Goal: Obtain resource: Download file/media

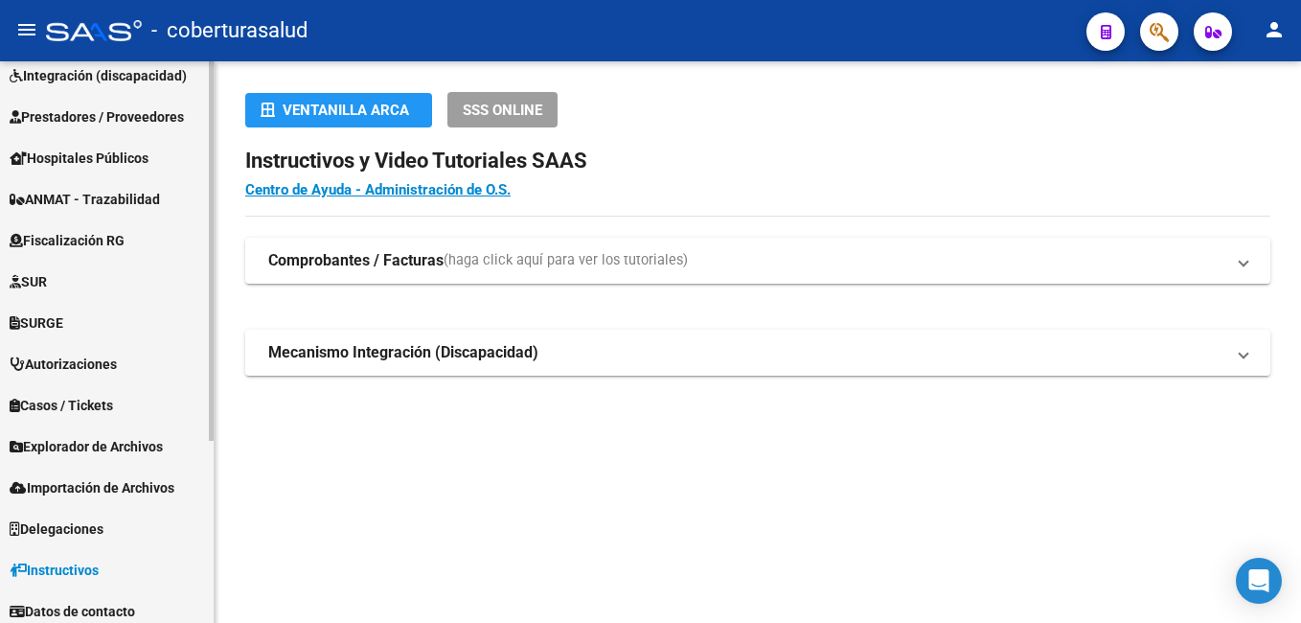
scroll to position [270, 0]
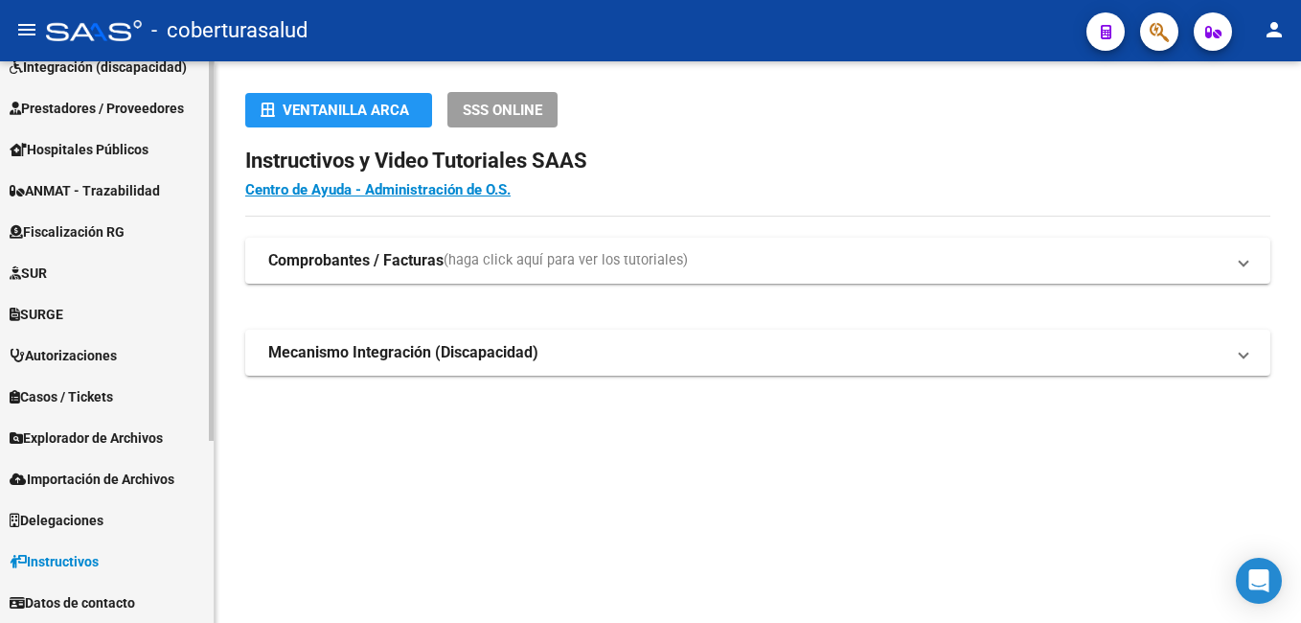
click at [125, 239] on span "Fiscalización RG" at bounding box center [67, 231] width 115 height 21
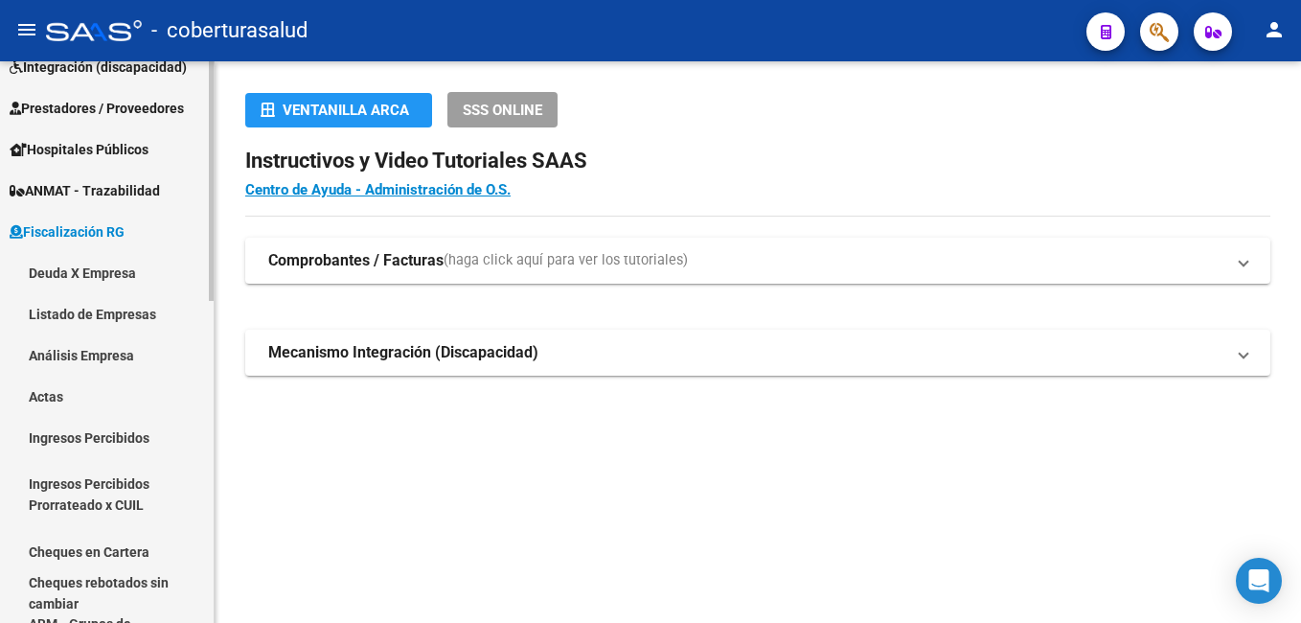
click at [115, 226] on span "Fiscalización RG" at bounding box center [67, 231] width 115 height 21
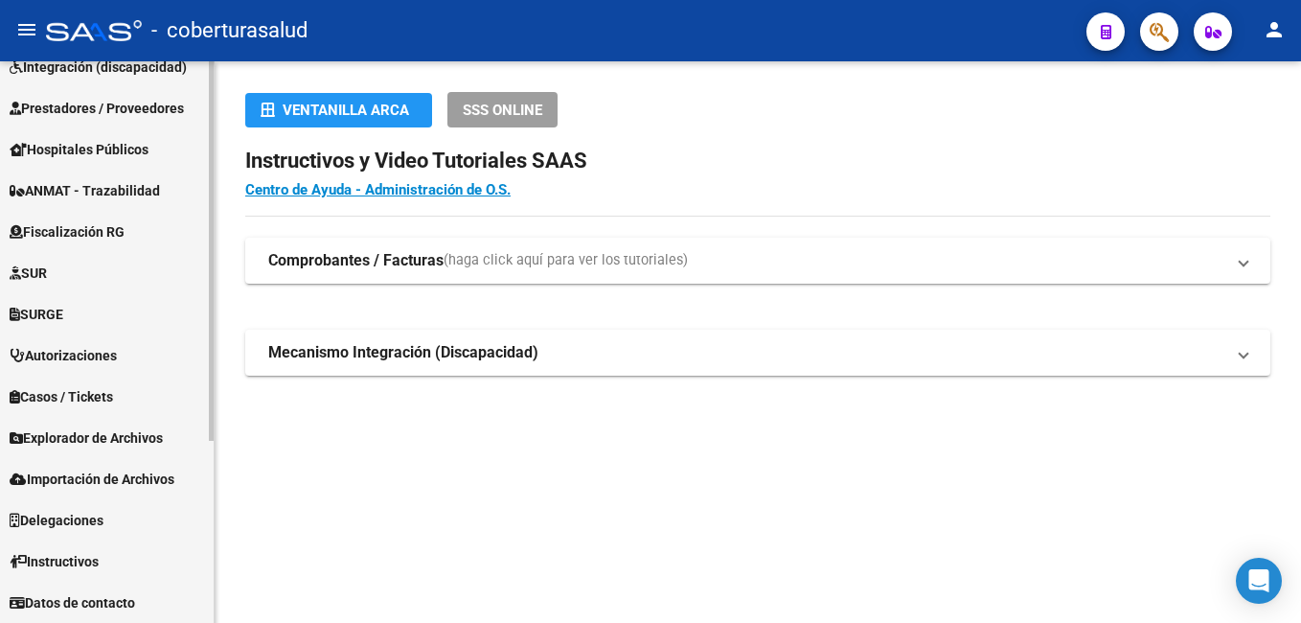
click at [150, 435] on span "Explorador de Archivos" at bounding box center [86, 437] width 153 height 21
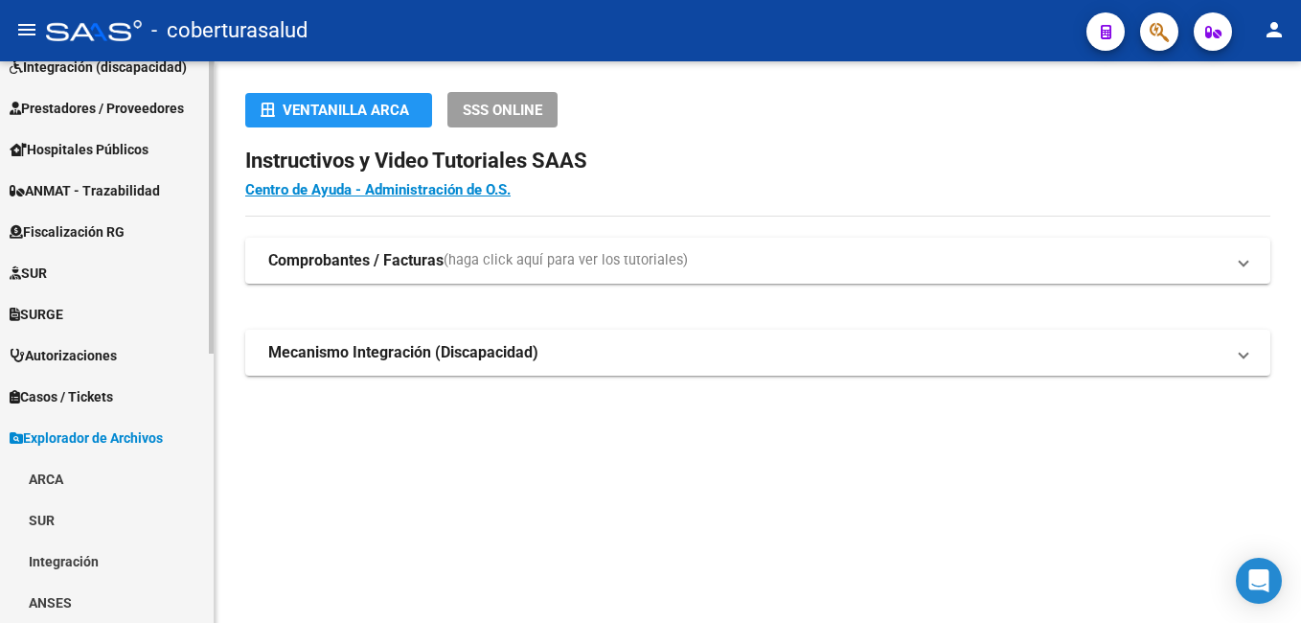
click at [120, 470] on link "ARCA" at bounding box center [107, 478] width 214 height 41
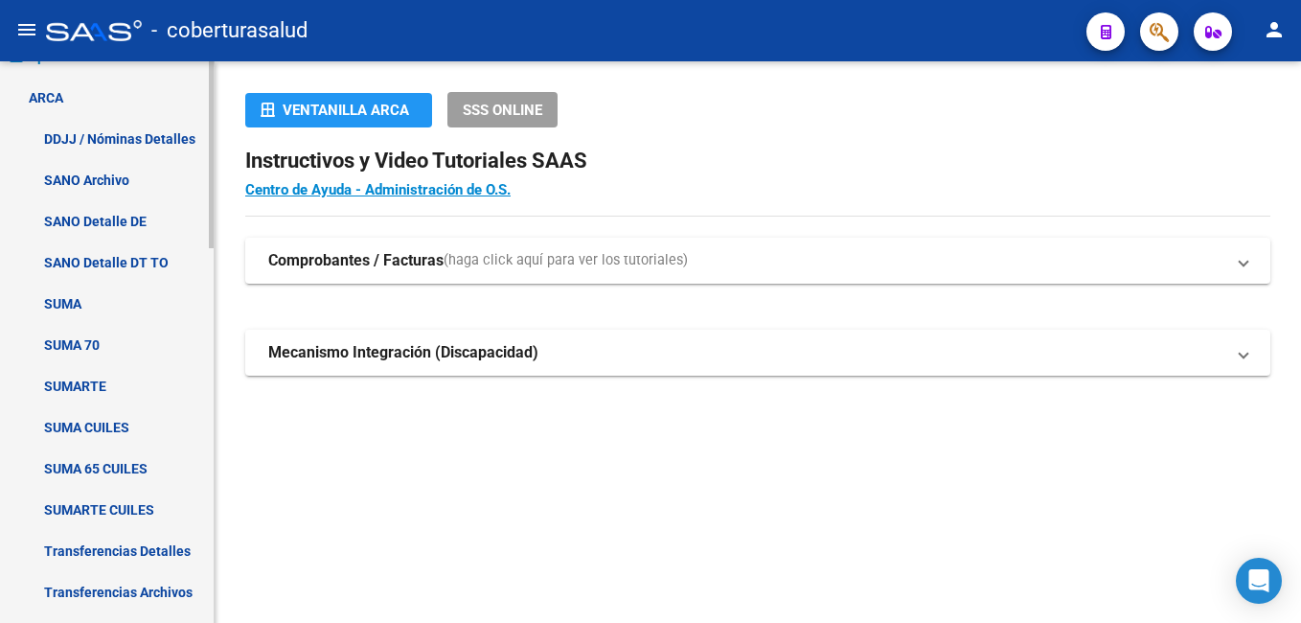
scroll to position [845, 0]
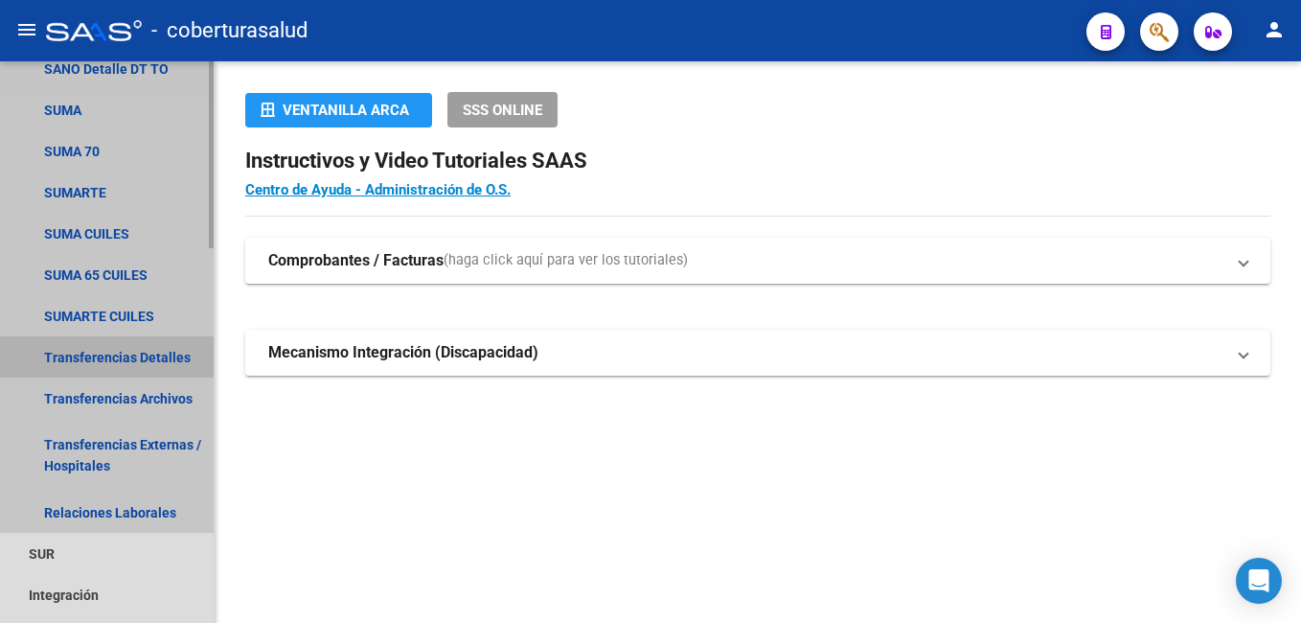
click at [154, 355] on link "Transferencias Detalles" at bounding box center [107, 356] width 214 height 41
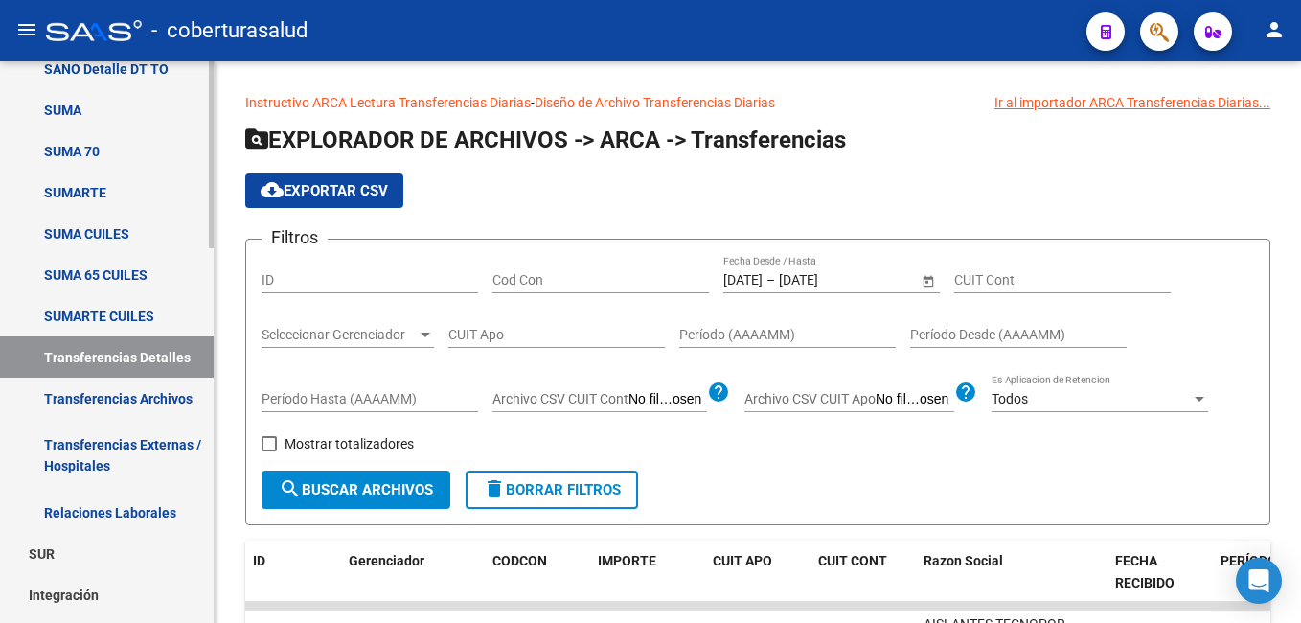
click at [116, 393] on link "Transferencias Archivos" at bounding box center [107, 397] width 214 height 41
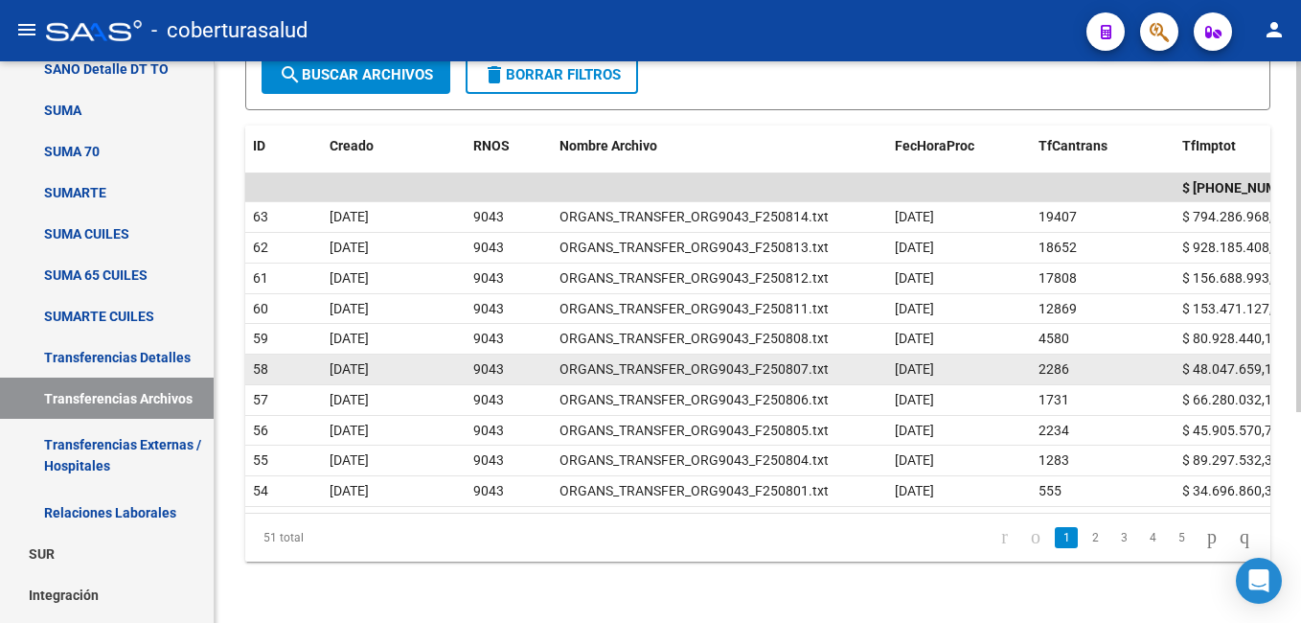
click at [761, 361] on span "ORGANS_TRANSFER_ORG9043_F250807.txt" at bounding box center [694, 368] width 269 height 15
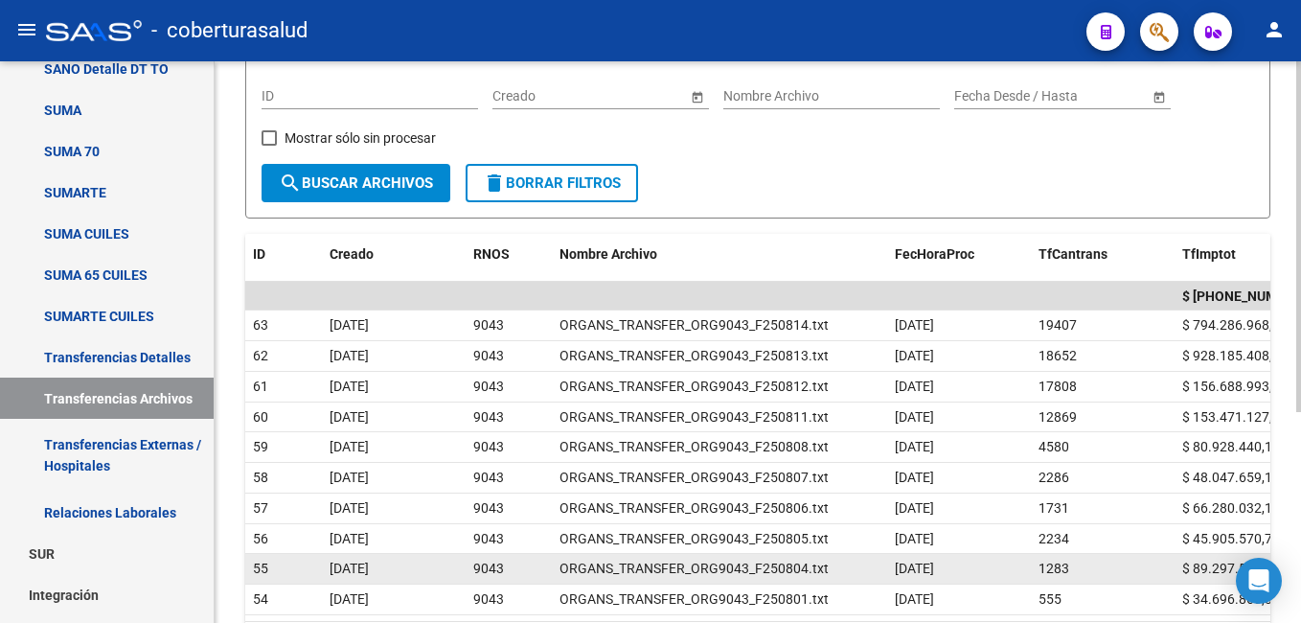
scroll to position [242, 0]
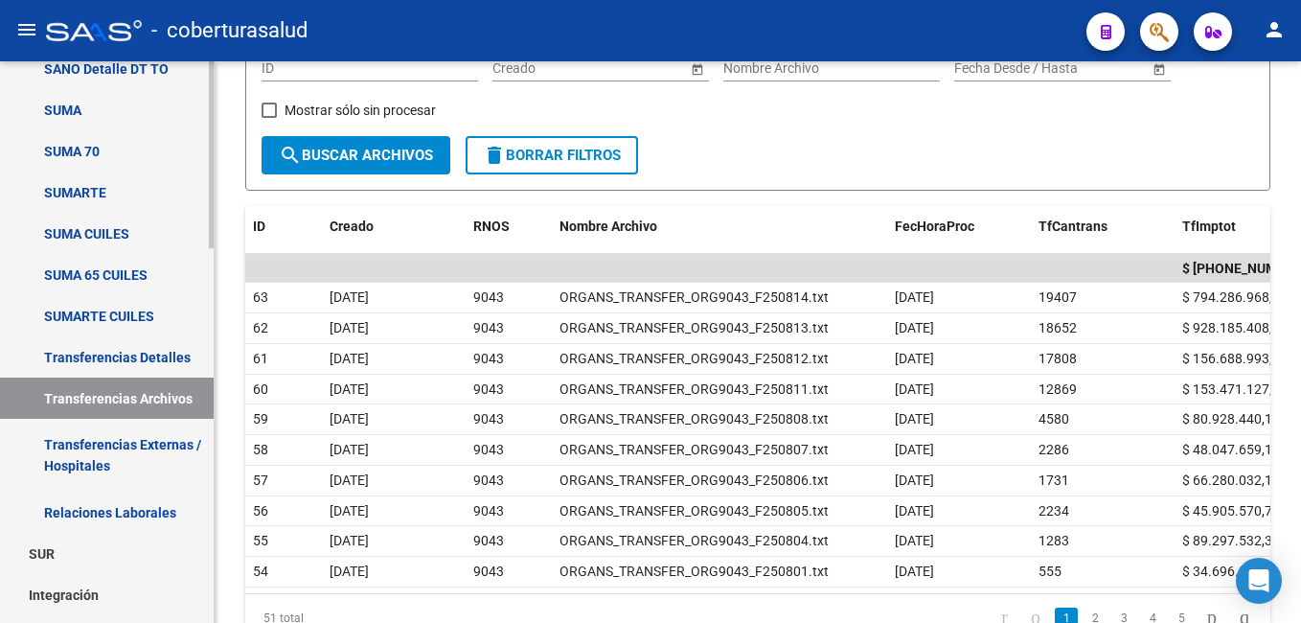
click at [124, 395] on link "Transferencias Archivos" at bounding box center [107, 397] width 214 height 41
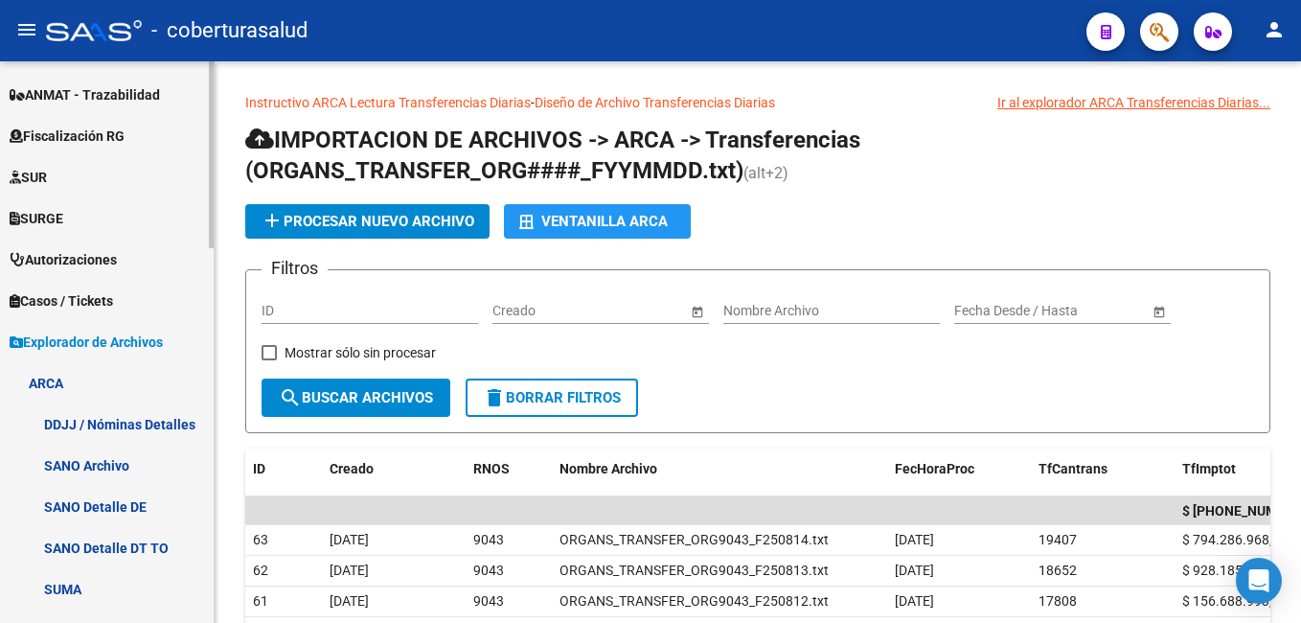
scroll to position [0, 0]
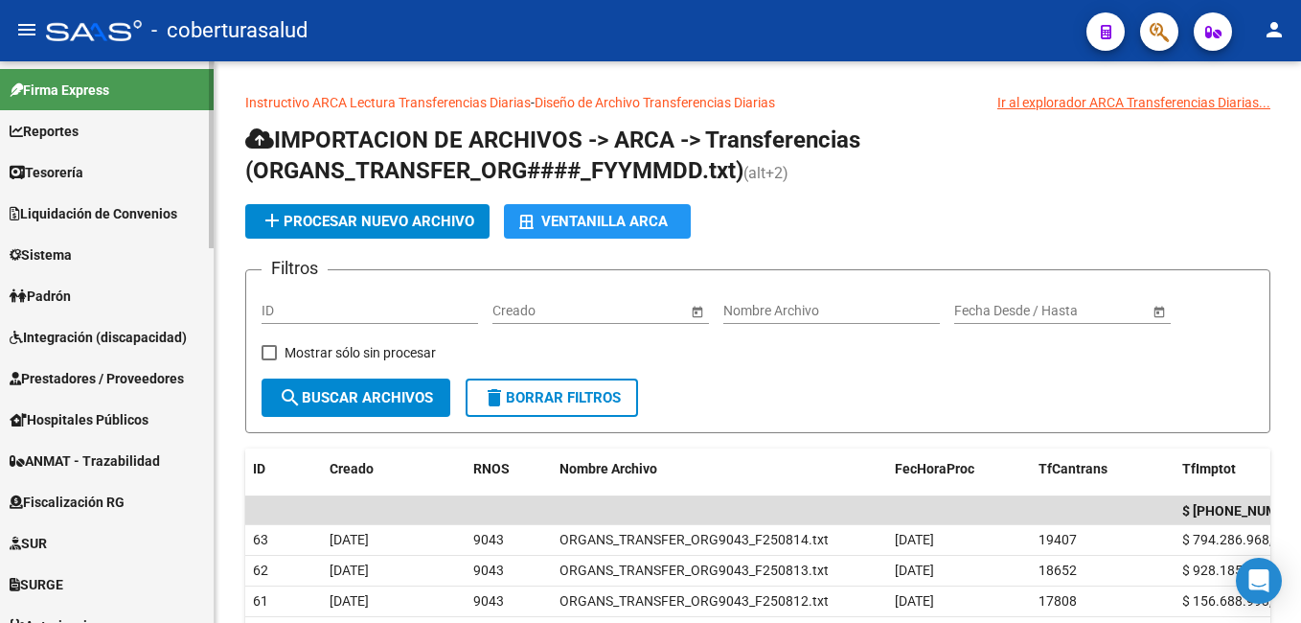
click at [100, 126] on link "Reportes" at bounding box center [107, 130] width 214 height 41
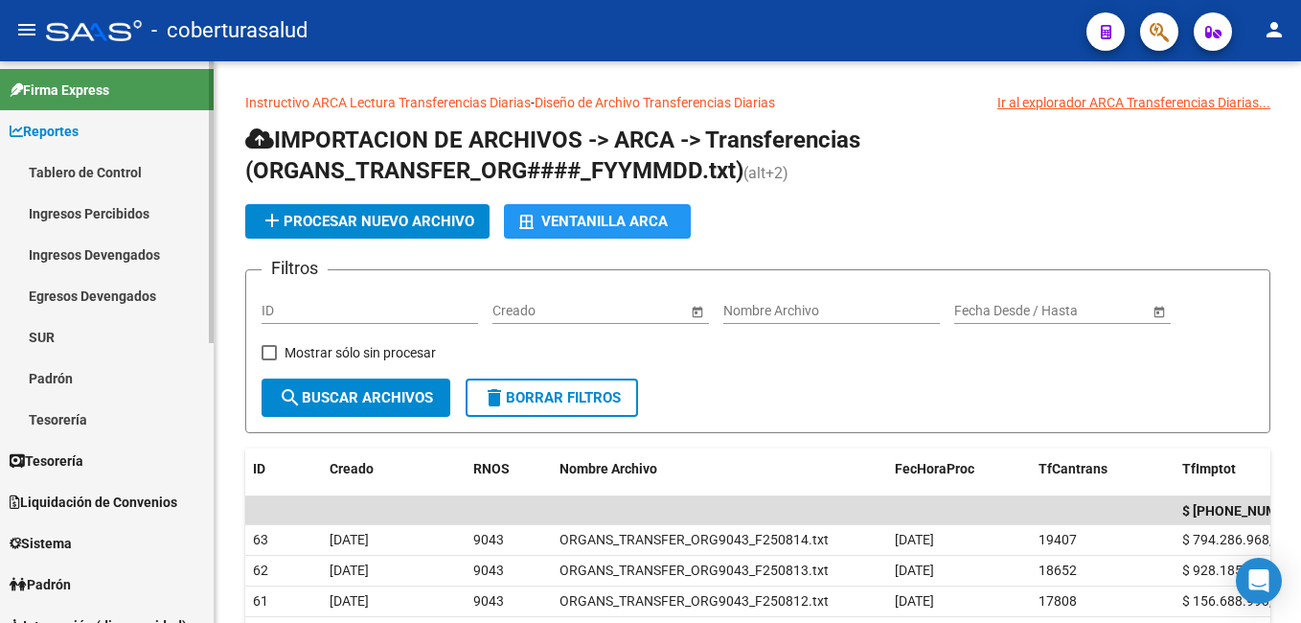
click at [100, 162] on link "Tablero de Control" at bounding box center [107, 171] width 214 height 41
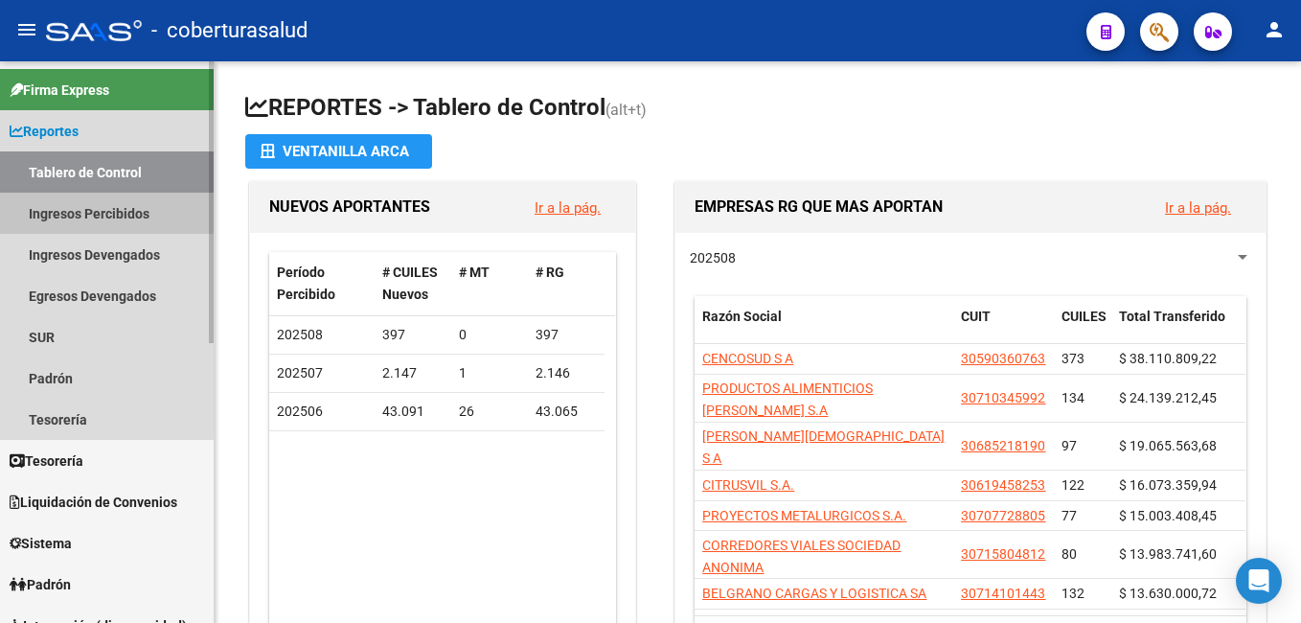
click at [80, 210] on link "Ingresos Percibidos" at bounding box center [107, 213] width 214 height 41
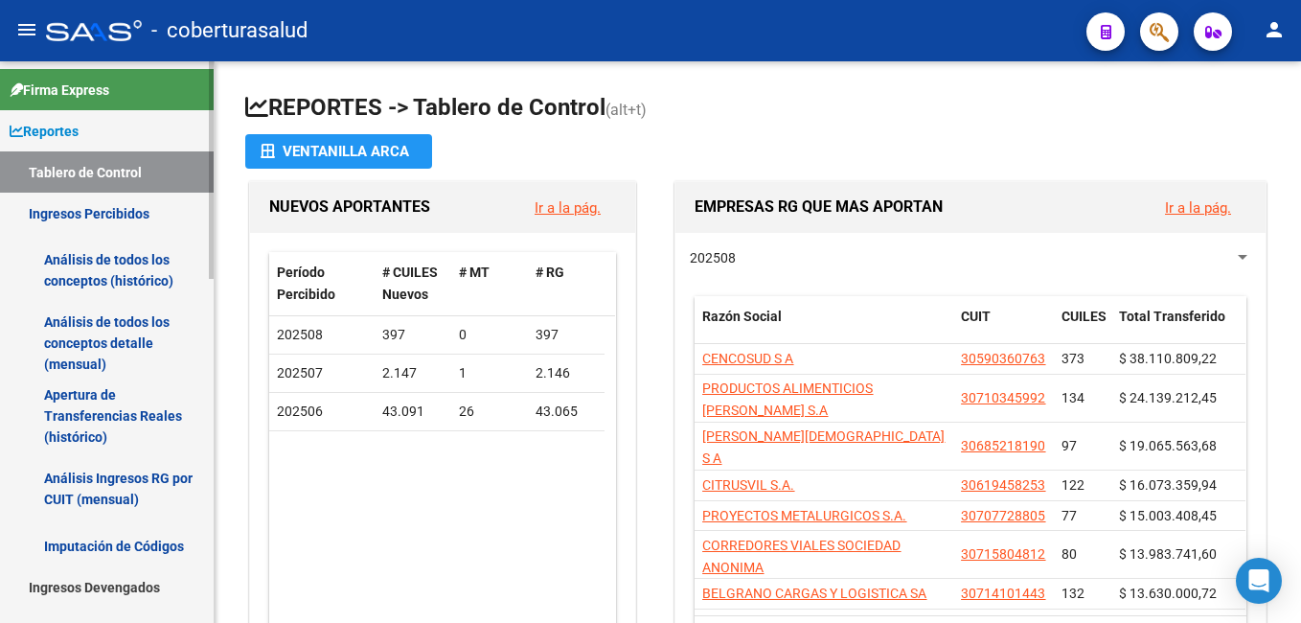
click at [129, 263] on link "Análisis de todos los conceptos (histórico)" at bounding box center [107, 270] width 214 height 73
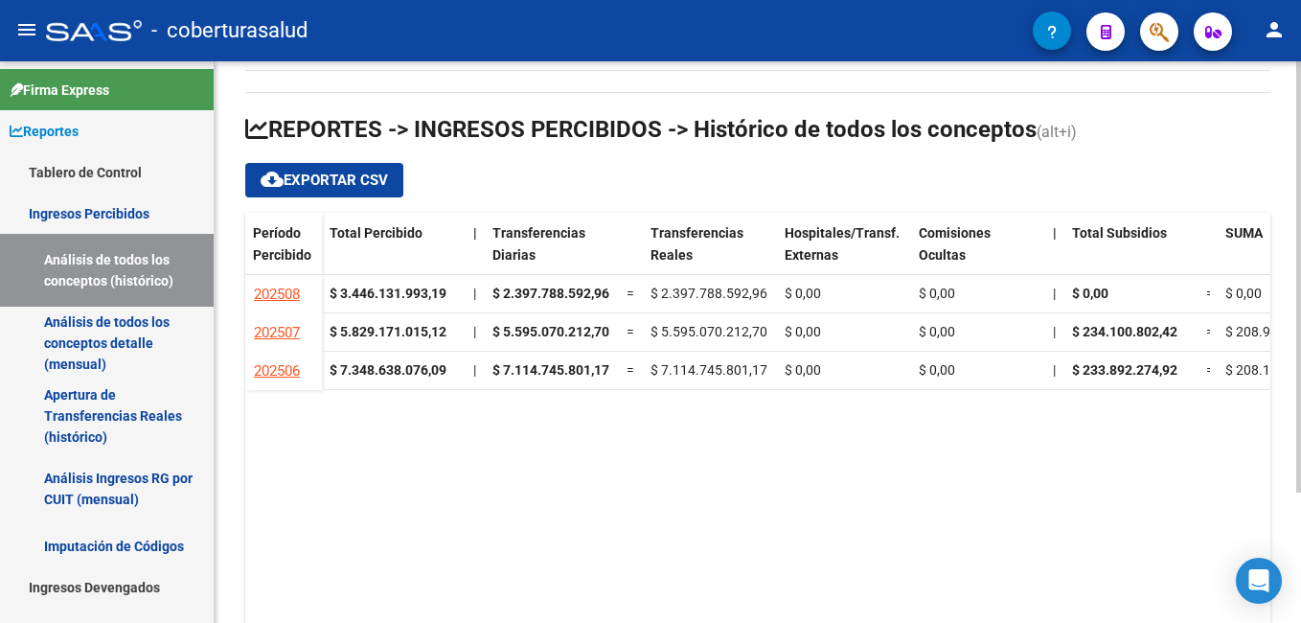
scroll to position [137, 0]
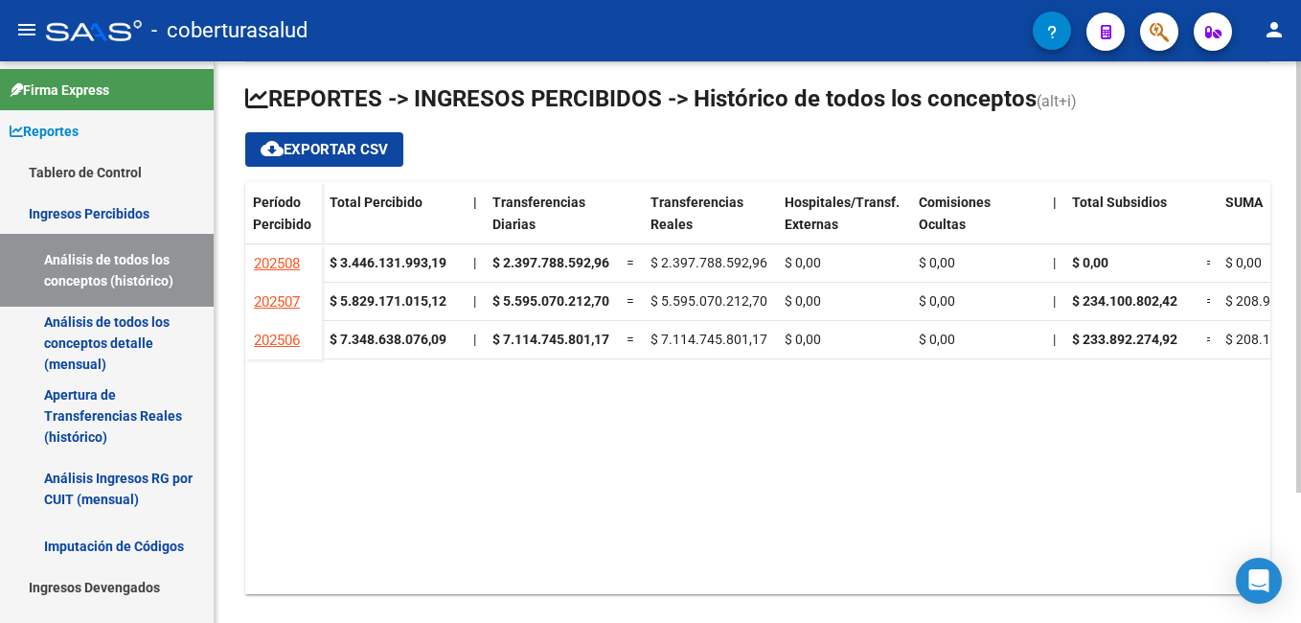
click at [1300, 549] on html "menu - coberturasalud person Firma Express Reportes Tablero de Control Ingresos…" at bounding box center [650, 311] width 1301 height 623
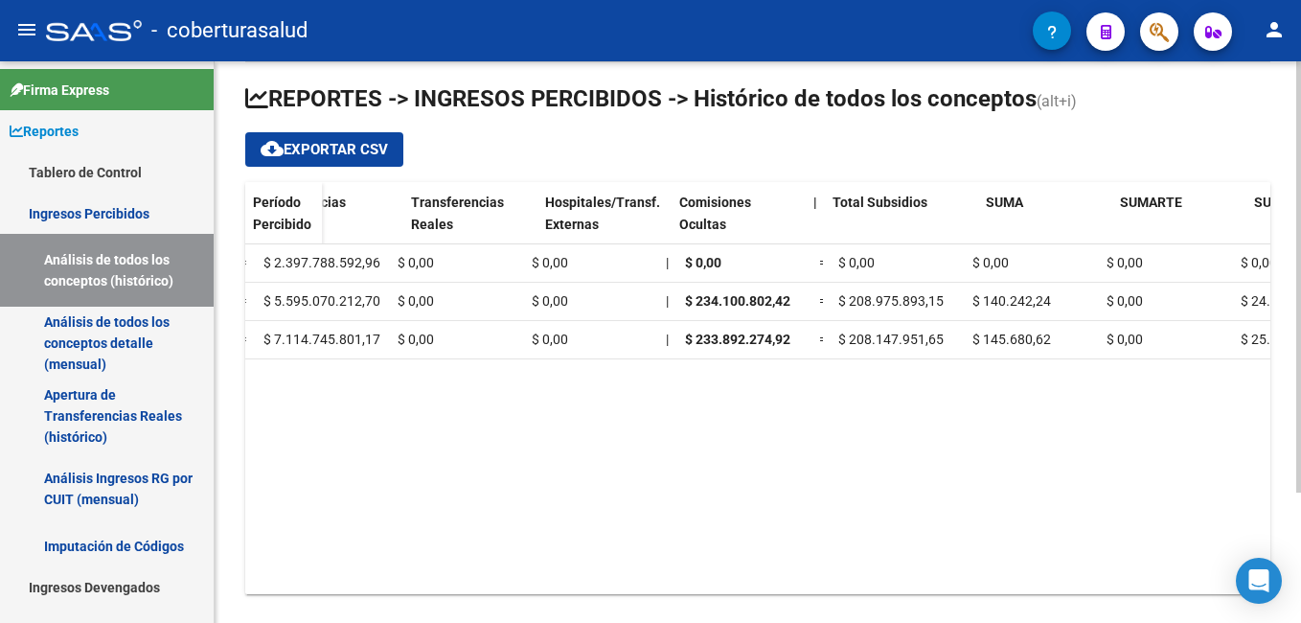
scroll to position [0, 0]
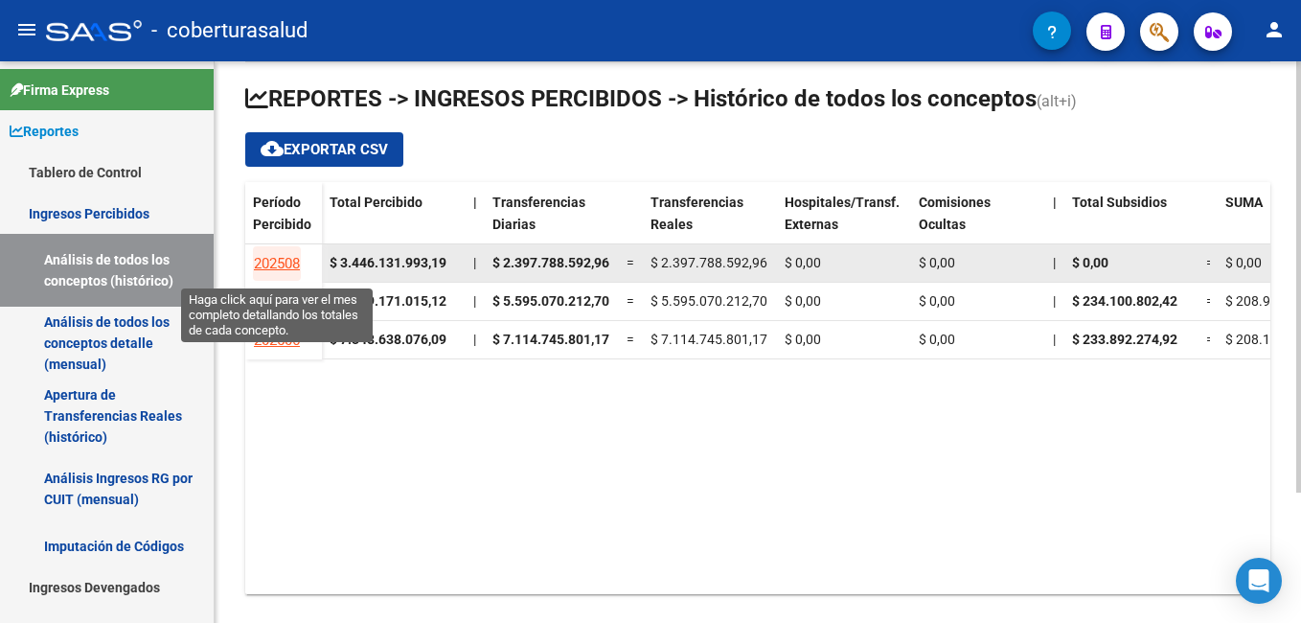
click at [280, 261] on span "202508" at bounding box center [277, 263] width 46 height 17
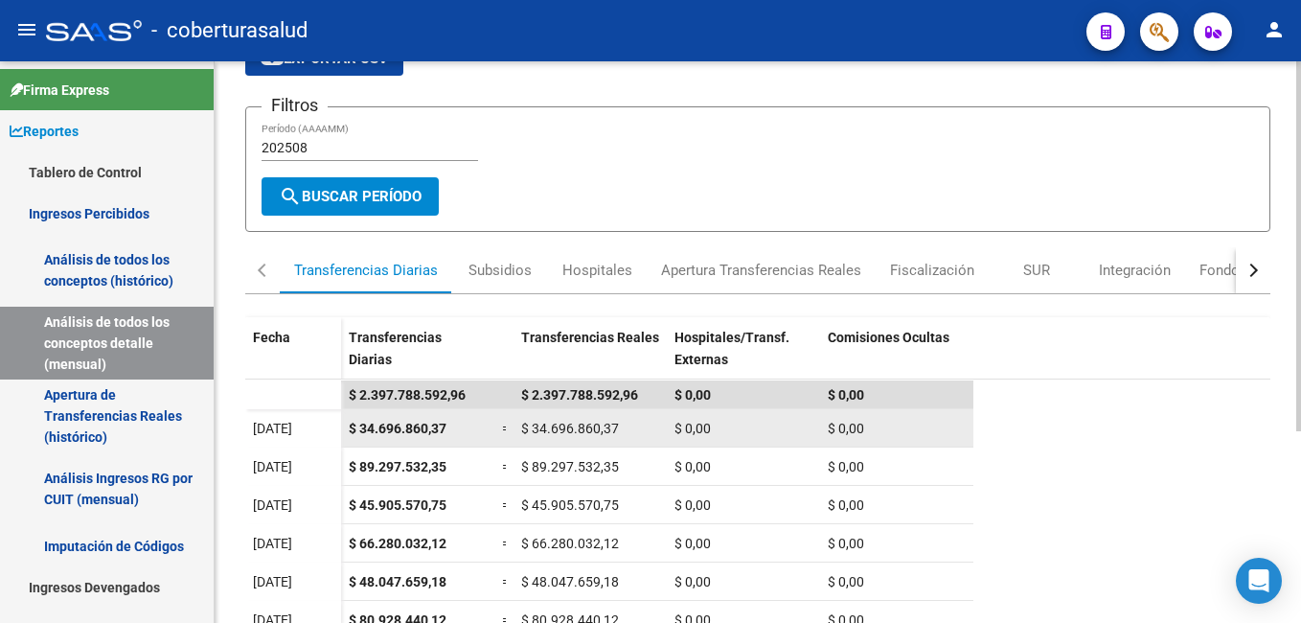
scroll to position [38, 0]
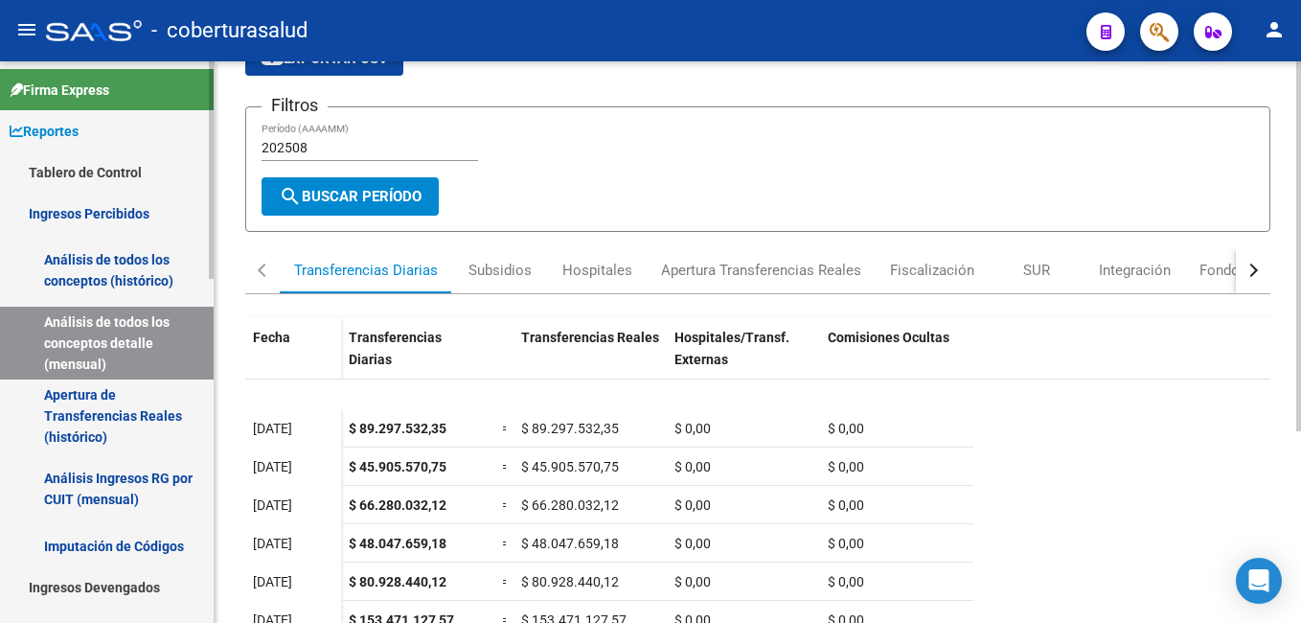
click at [96, 166] on link "Tablero de Control" at bounding box center [107, 171] width 214 height 41
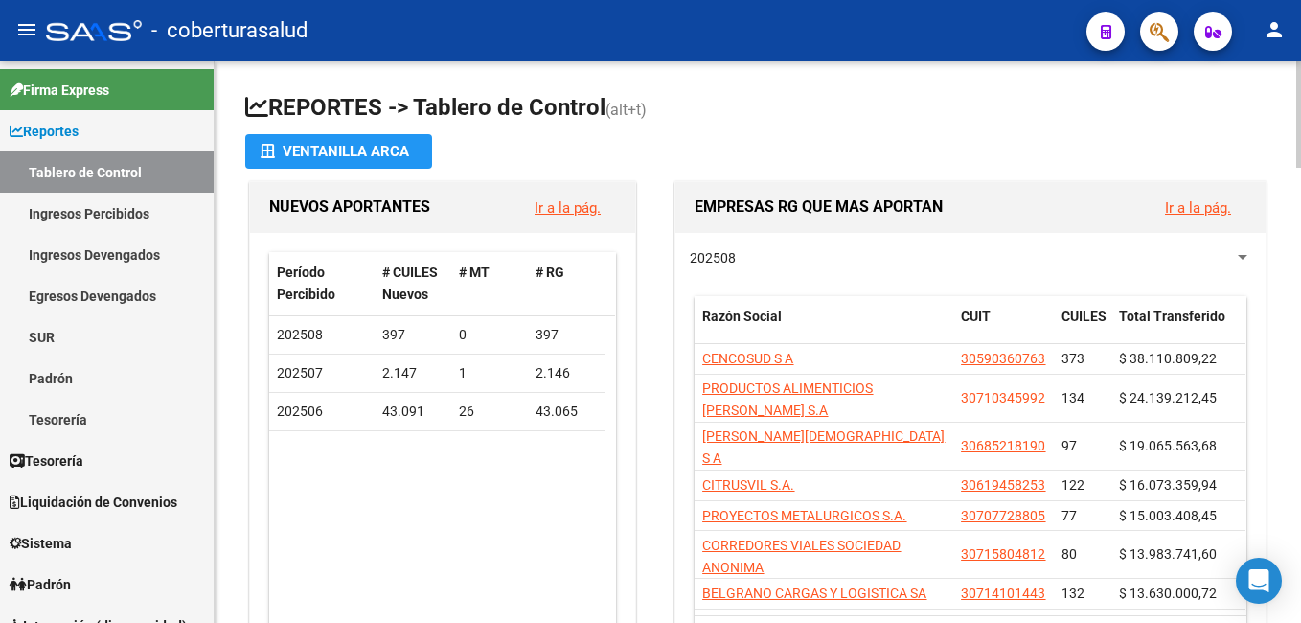
click at [1300, 144] on html "menu - coberturasalud person Firma Express Reportes Tablero de Control Ingresos…" at bounding box center [650, 311] width 1301 height 623
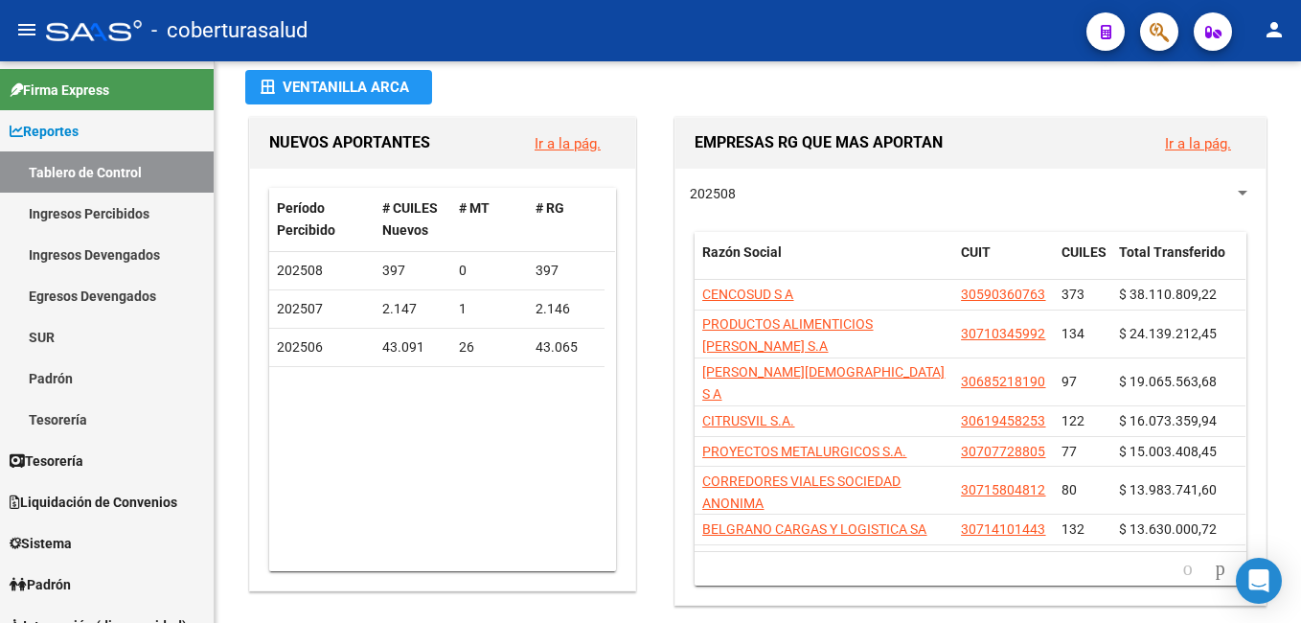
scroll to position [96, 0]
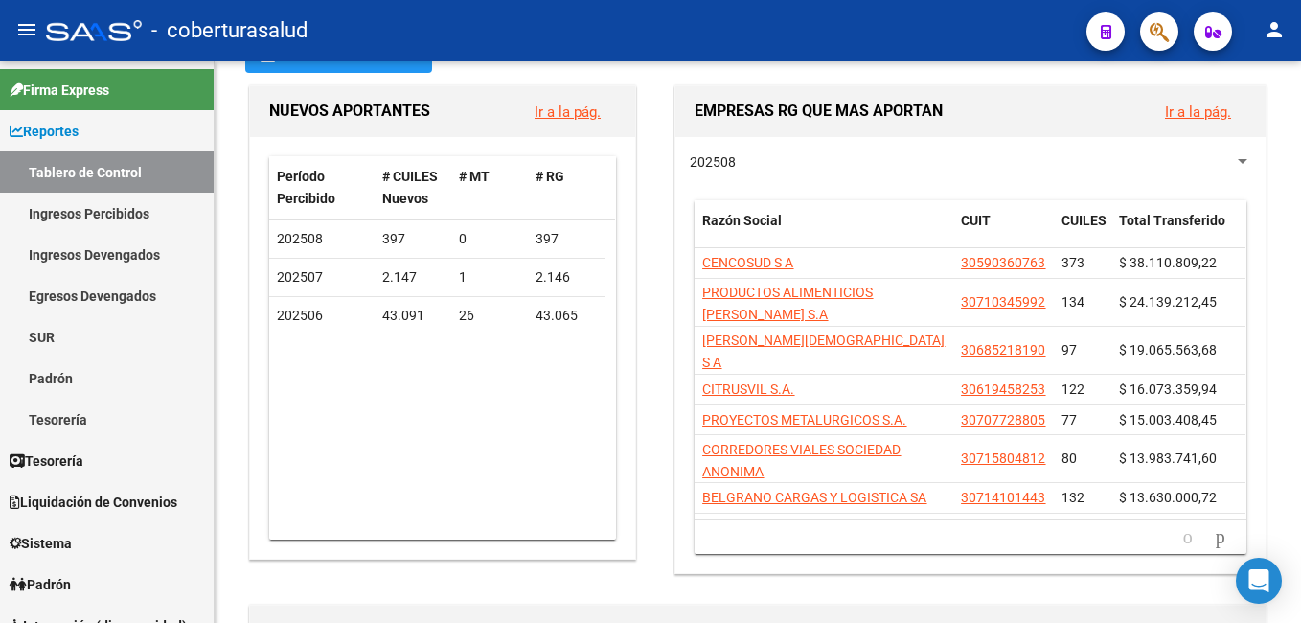
click at [1186, 108] on link "Ir a la pág." at bounding box center [1198, 111] width 66 height 17
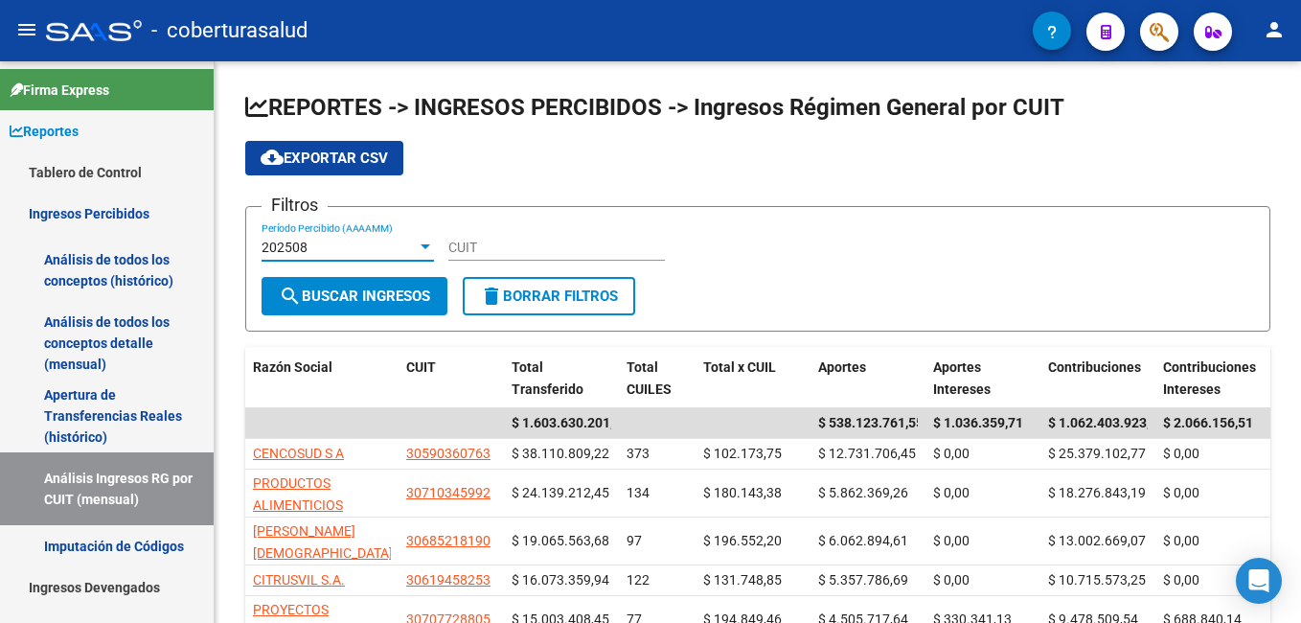
click at [423, 251] on div at bounding box center [425, 247] width 17 height 15
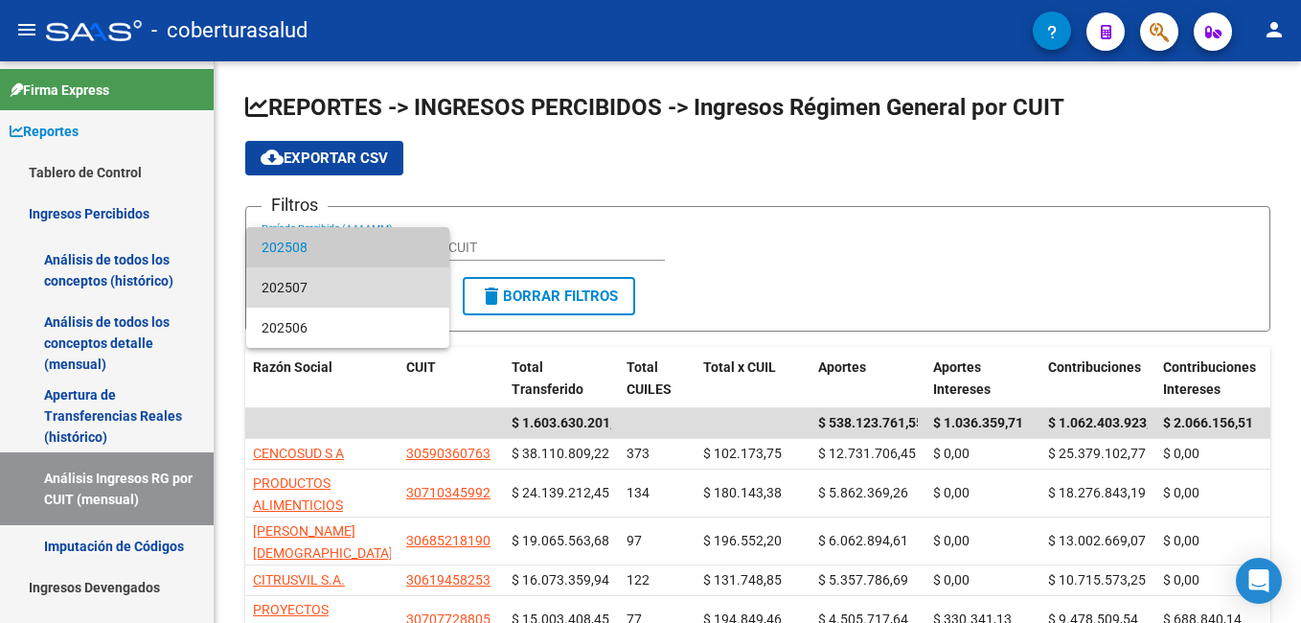
click at [340, 286] on span "202507" at bounding box center [348, 287] width 172 height 40
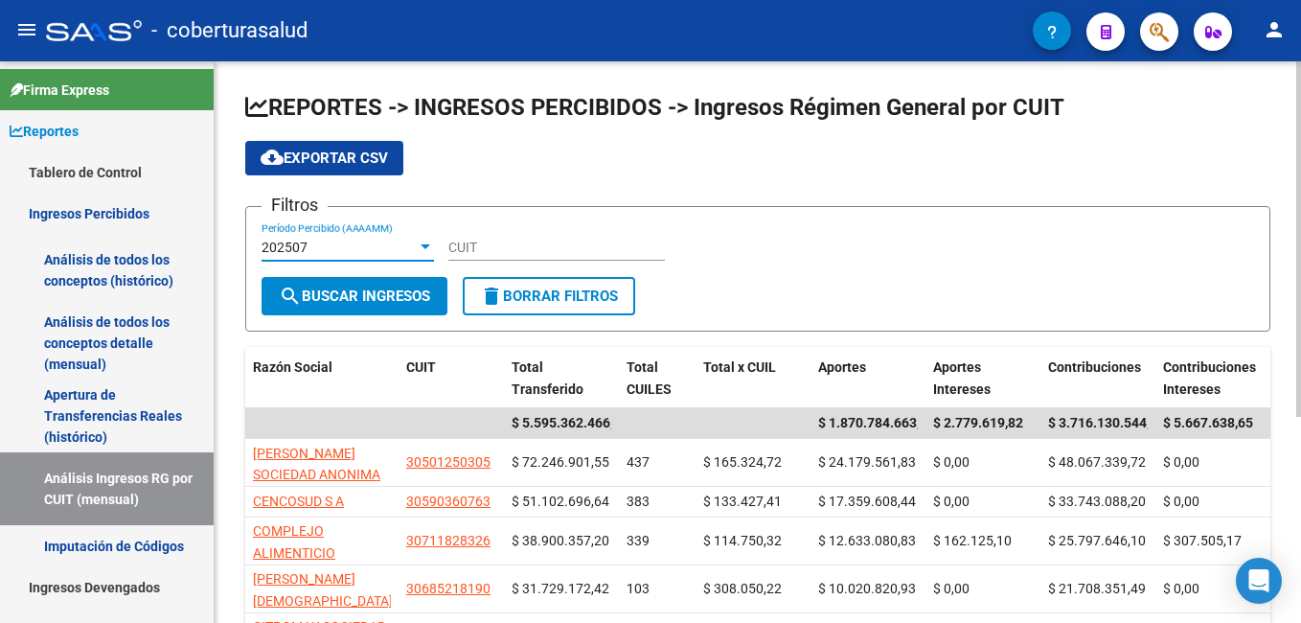
click at [315, 160] on span "cloud_download Exportar CSV" at bounding box center [324, 157] width 127 height 17
click at [422, 246] on div at bounding box center [426, 246] width 10 height 5
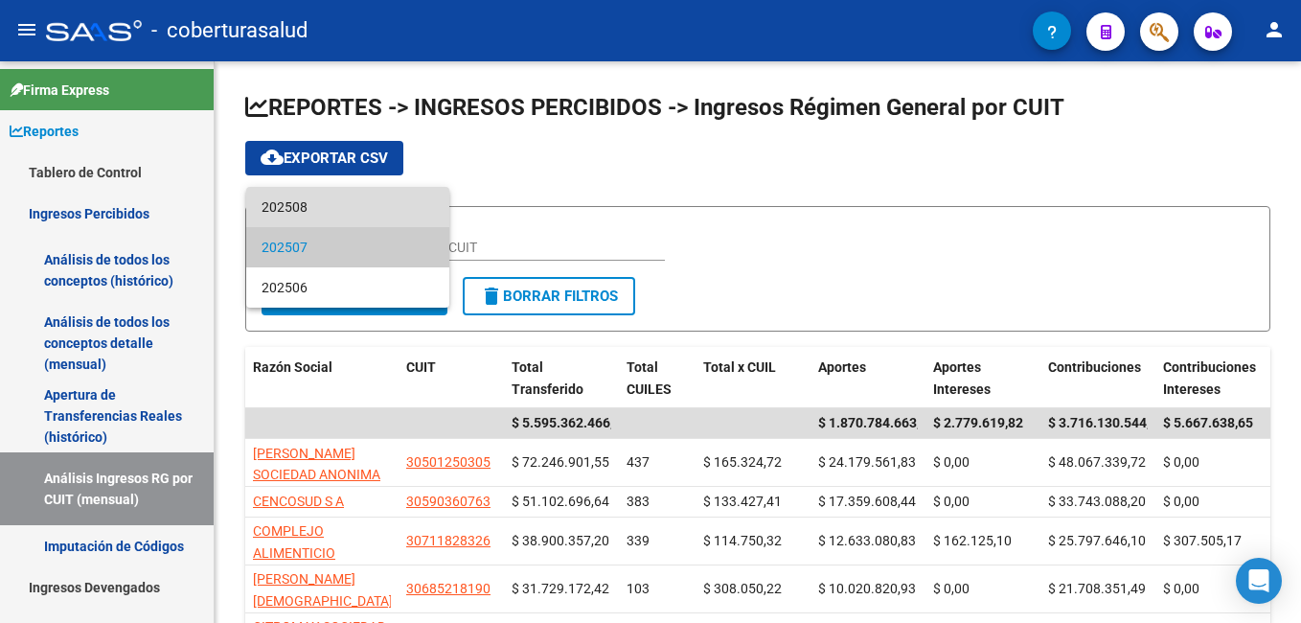
click at [346, 207] on span "202508" at bounding box center [348, 207] width 172 height 40
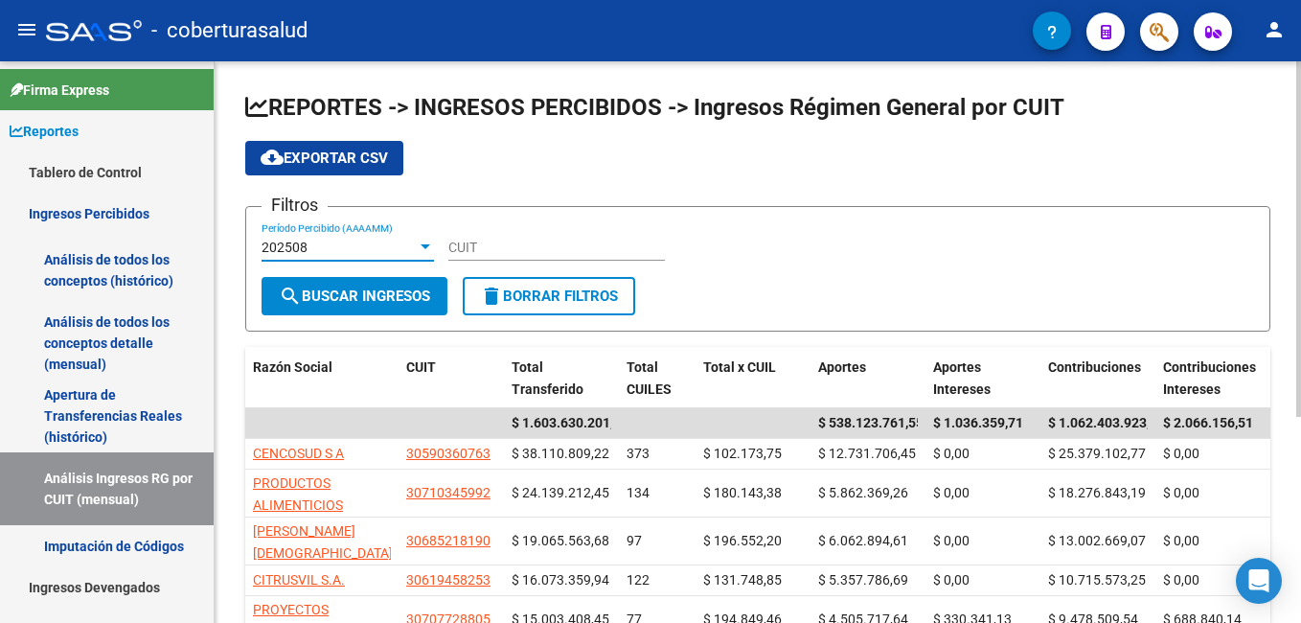
click at [375, 247] on div "202508" at bounding box center [339, 248] width 155 height 16
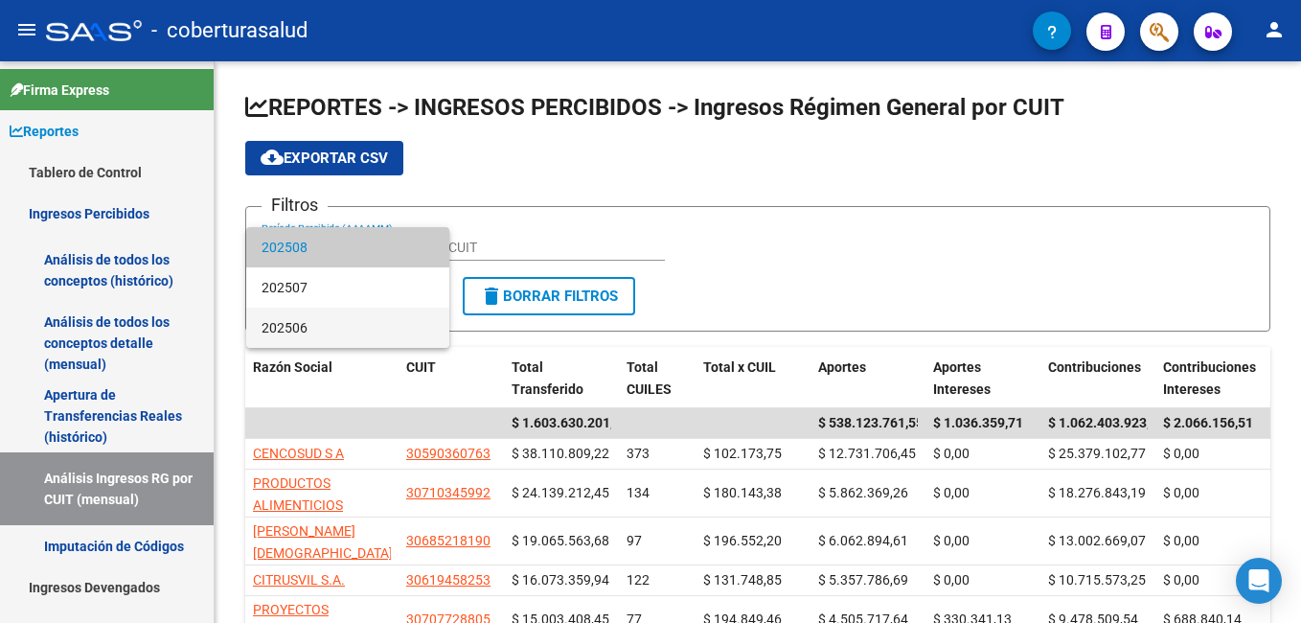
click at [330, 326] on span "202506" at bounding box center [348, 328] width 172 height 40
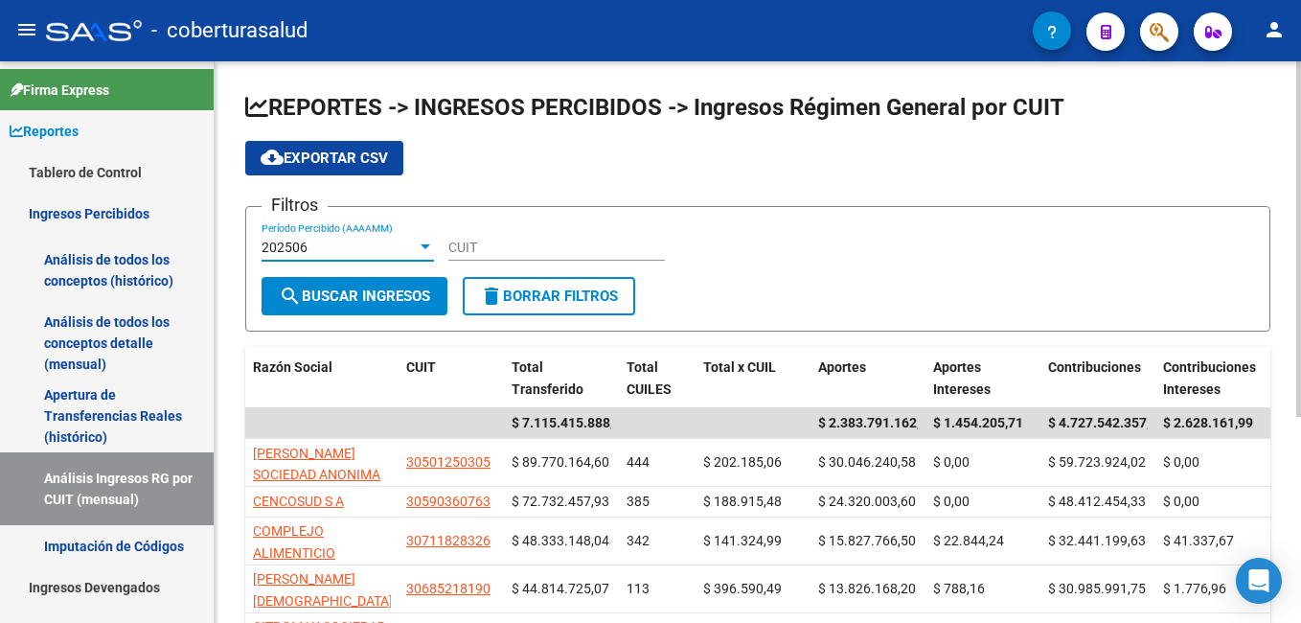
click at [350, 298] on span "search Buscar Ingresos" at bounding box center [354, 295] width 151 height 17
click at [318, 152] on span "cloud_download Exportar CSV" at bounding box center [324, 157] width 127 height 17
click at [326, 156] on span "cloud_download Exportar CSV" at bounding box center [324, 157] width 127 height 17
